Goal: Complete application form

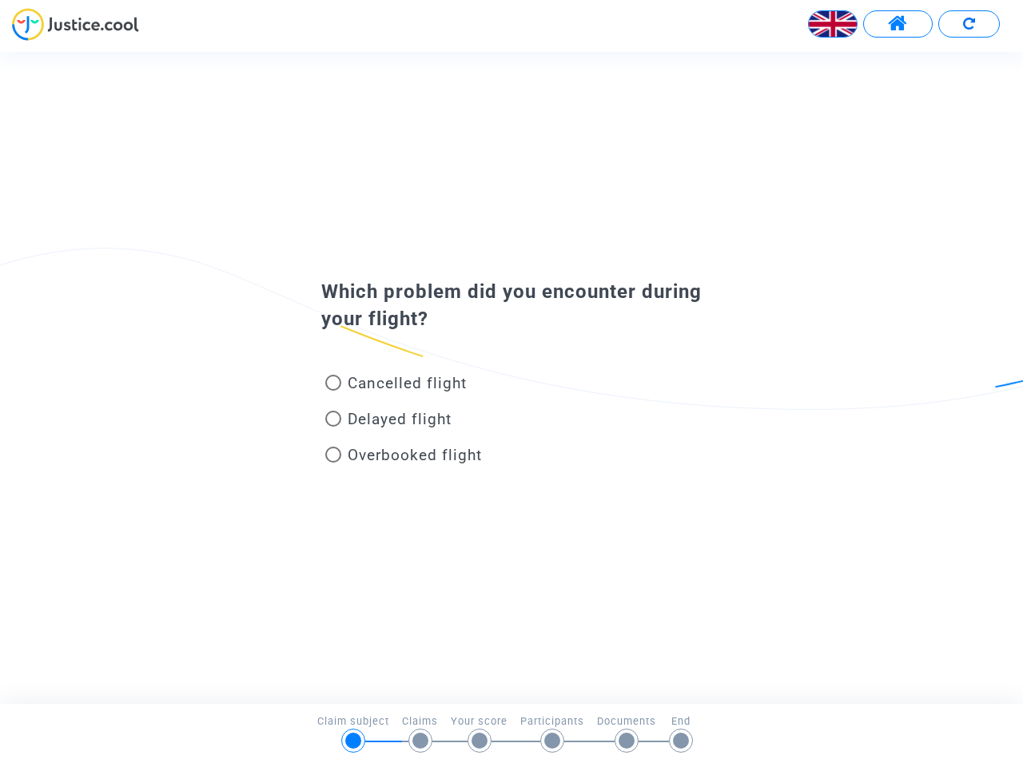
click at [833, 24] on img at bounding box center [833, 24] width 48 height 48
click at [898, 24] on span at bounding box center [898, 24] width 20 height 21
click at [969, 24] on div at bounding box center [511, 30] width 1023 height 44
click at [512, 377] on div "Cancelled flight" at bounding box center [485, 387] width 353 height 36
click at [396, 386] on span "Cancelled flight" at bounding box center [407, 383] width 119 height 18
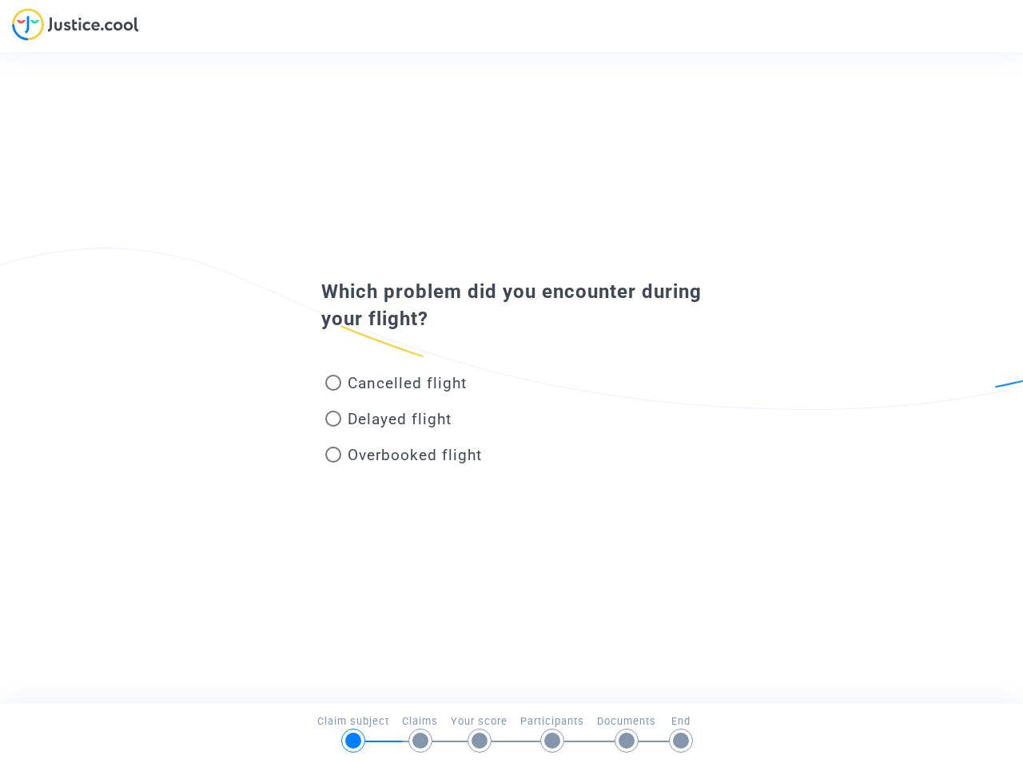
click at [333, 391] on input "Cancelled flight" at bounding box center [333, 391] width 1 height 1
radio input "true"
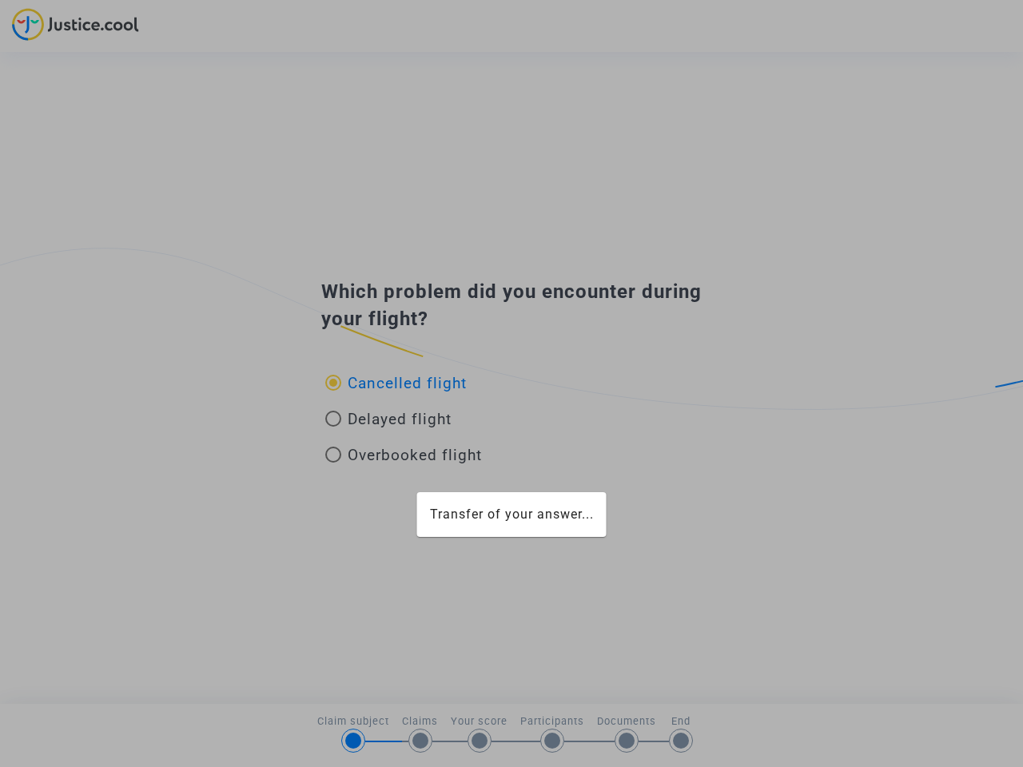
click at [396, 383] on div "Transfer of your answer..." at bounding box center [511, 383] width 1023 height 767
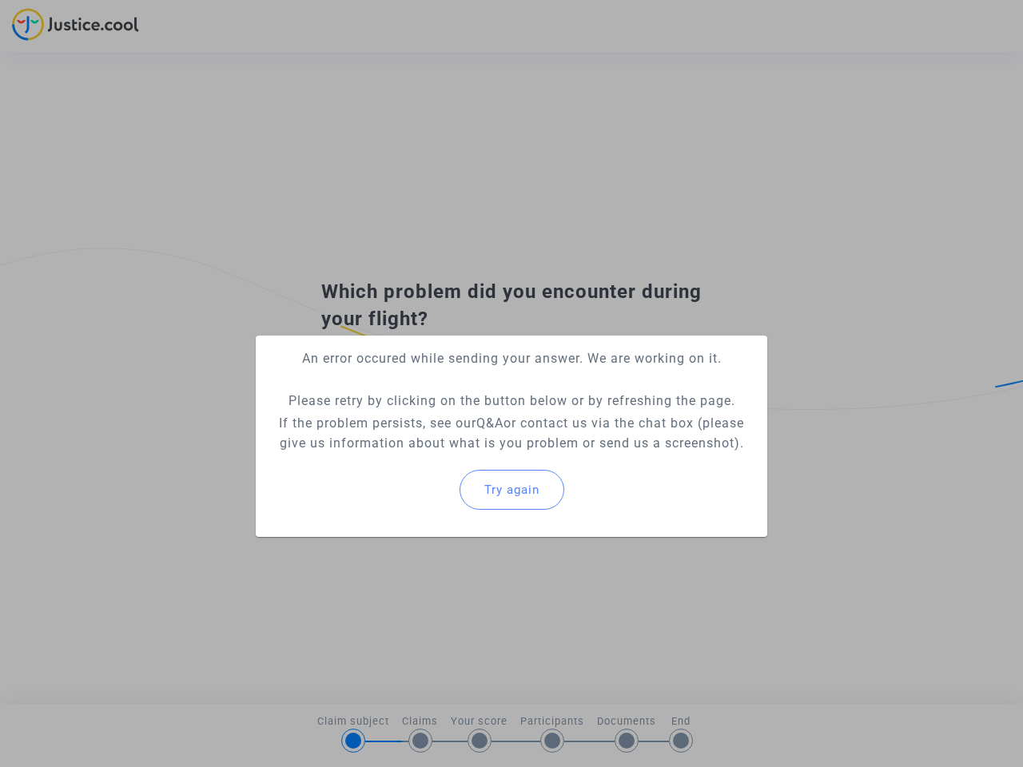
click at [389, 422] on p "If the problem persists, see our Q&A or contact us via the chat box (please giv…" at bounding box center [512, 433] width 486 height 40
click at [389, 419] on p "If the problem persists, see our Q&A or contact us via the chat box (please giv…" at bounding box center [512, 433] width 486 height 40
click at [404, 458] on div "Try again" at bounding box center [512, 490] width 486 height 69
click at [404, 455] on mat-card "An error occured while sending your answer. We are working on it. Please retry …" at bounding box center [512, 436] width 512 height 201
